Goal: Browse casually

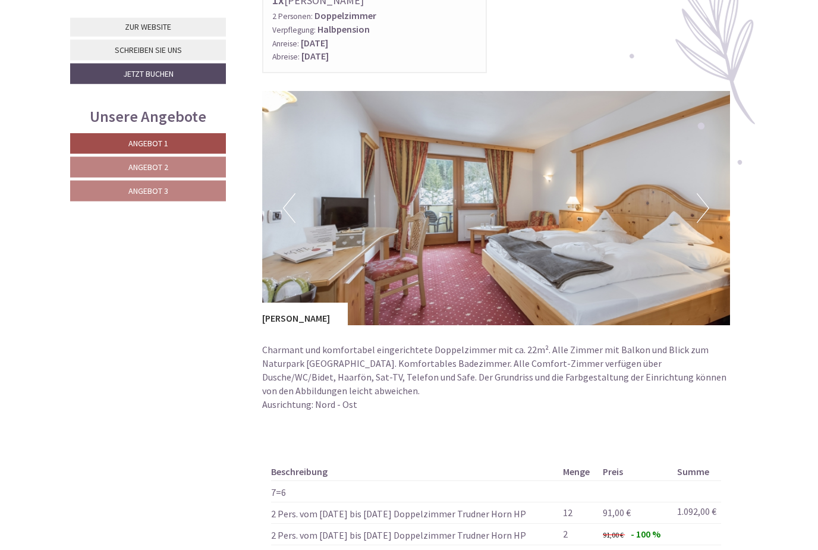
scroll to position [1546, 0]
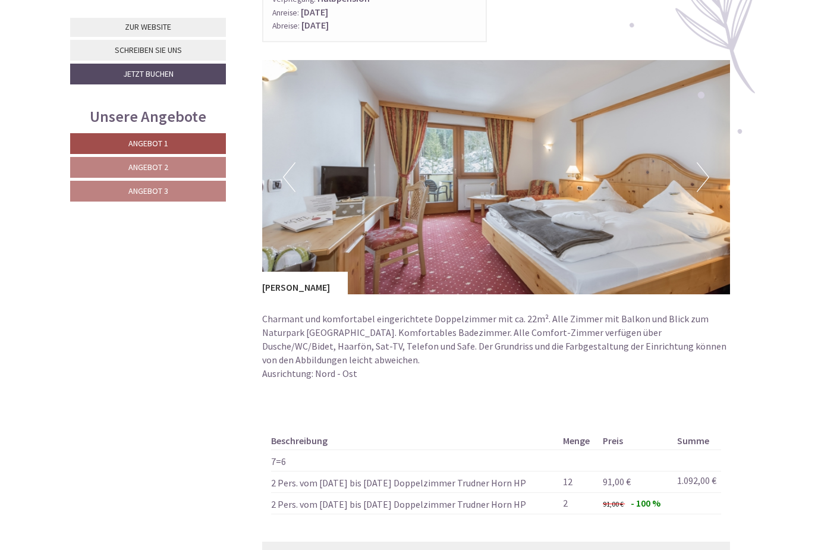
click at [710, 168] on img at bounding box center [496, 177] width 468 height 234
click at [699, 166] on button "Next" at bounding box center [702, 177] width 12 height 30
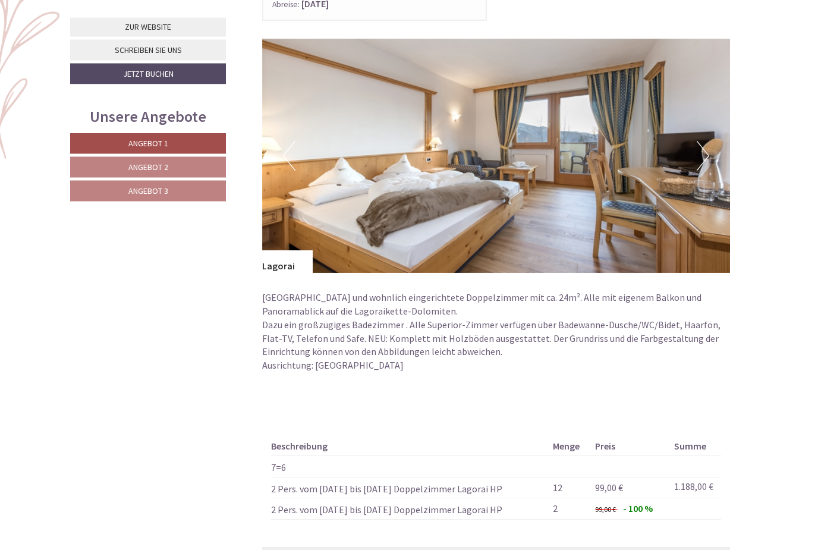
scroll to position [753, 0]
click at [697, 165] on button "Next" at bounding box center [702, 156] width 12 height 30
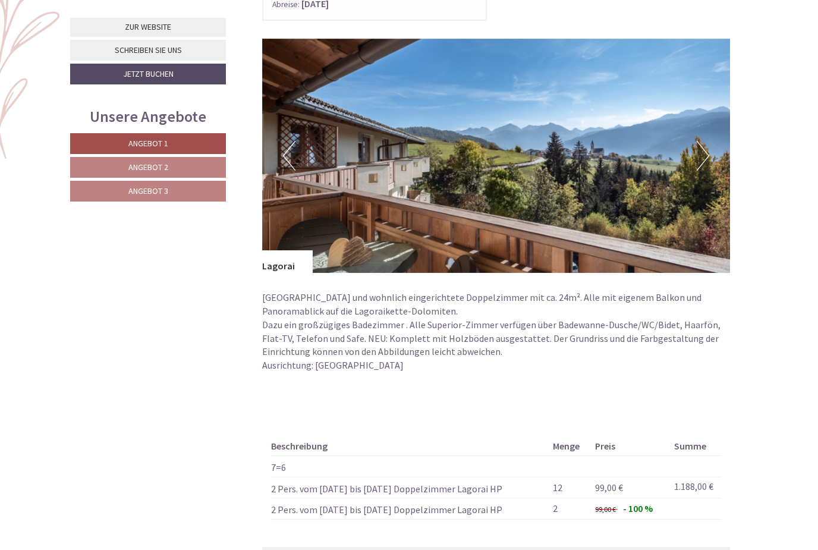
click at [707, 158] on button "Next" at bounding box center [702, 156] width 12 height 30
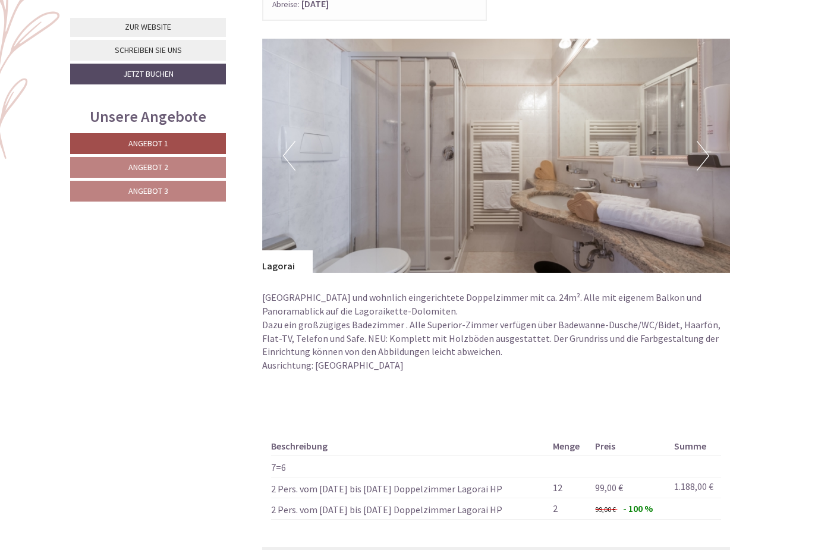
click at [706, 157] on button "Next" at bounding box center [702, 156] width 12 height 30
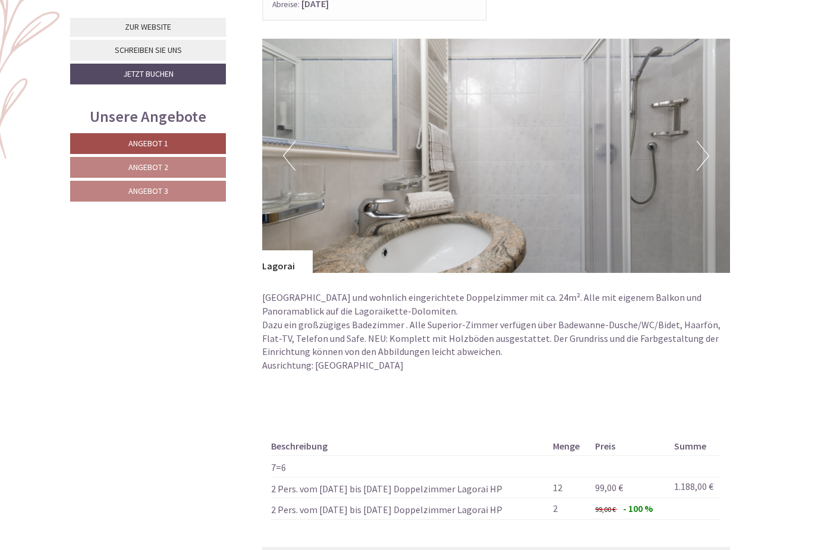
click at [703, 155] on button "Next" at bounding box center [702, 156] width 12 height 30
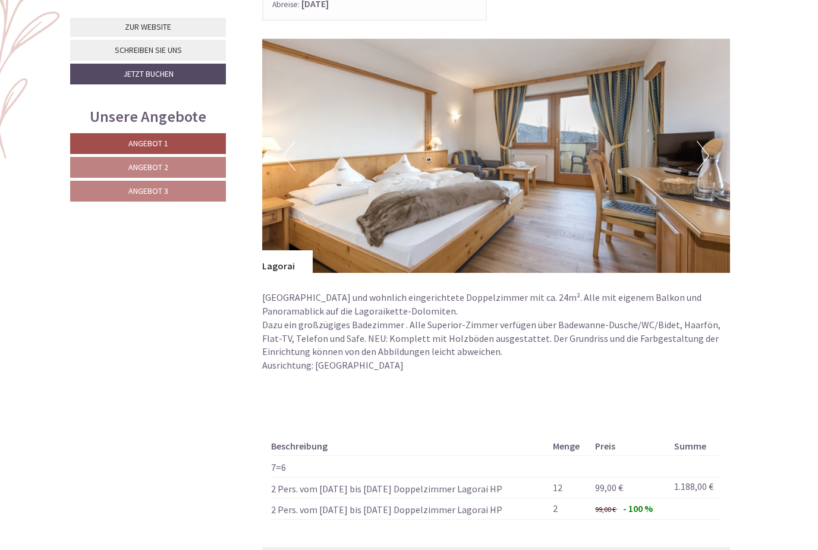
click at [707, 157] on button "Next" at bounding box center [702, 156] width 12 height 30
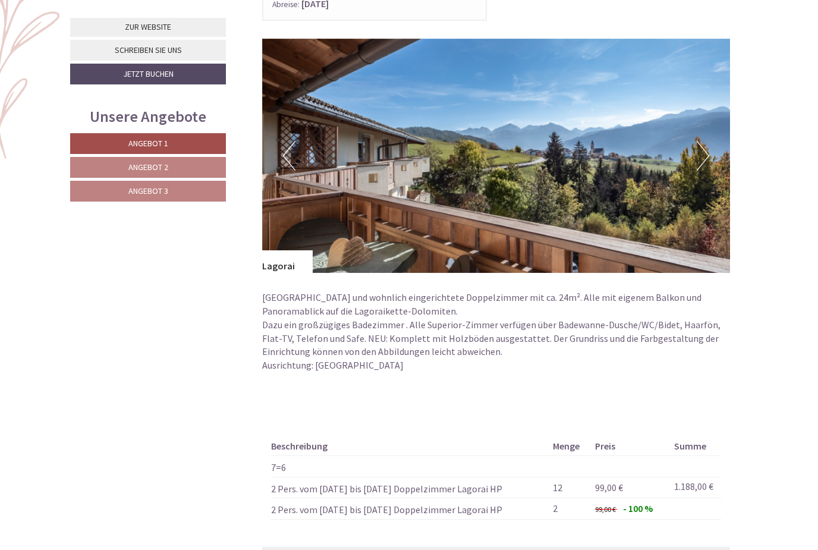
click at [704, 157] on button "Next" at bounding box center [702, 156] width 12 height 30
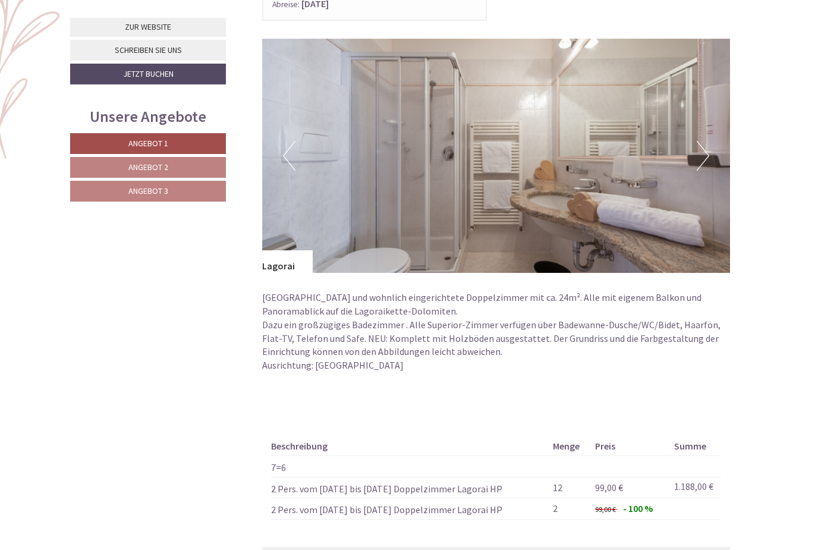
click at [701, 163] on button "Next" at bounding box center [702, 156] width 12 height 30
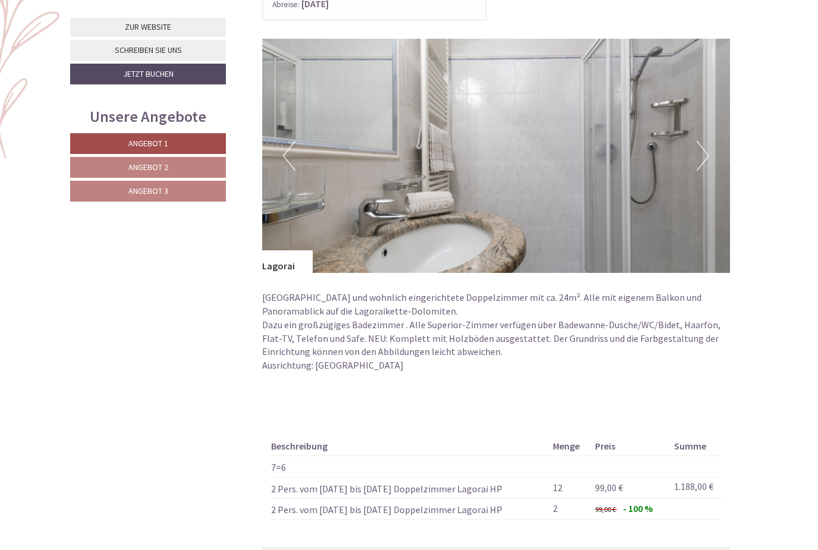
click at [705, 158] on button "Next" at bounding box center [702, 156] width 12 height 30
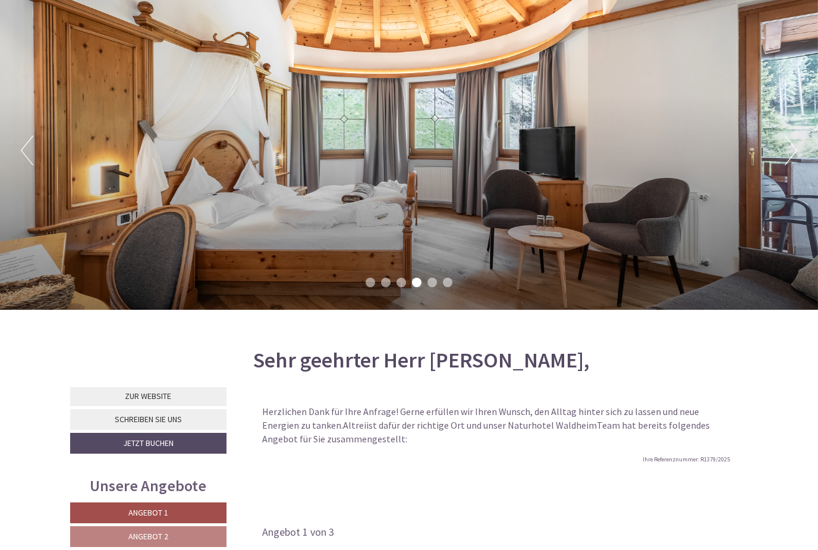
scroll to position [0, 0]
